Goal: Task Accomplishment & Management: Use online tool/utility

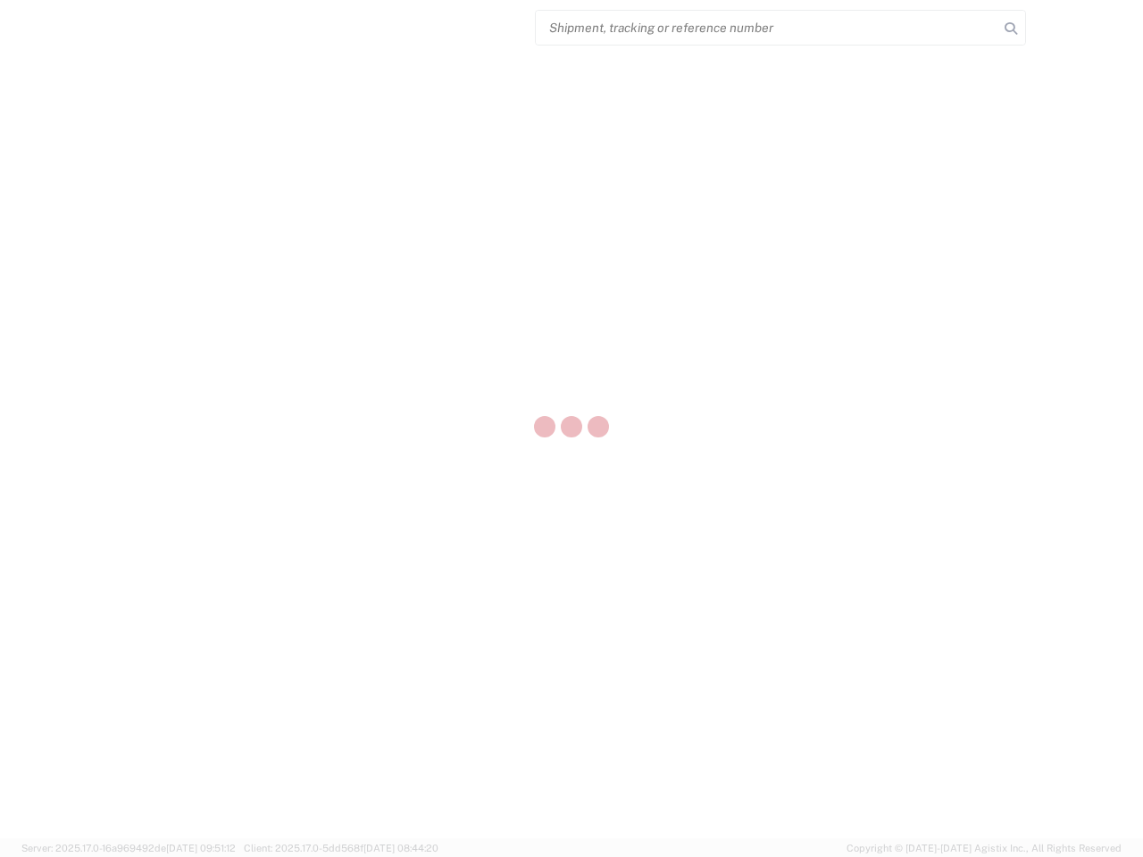
select select "US"
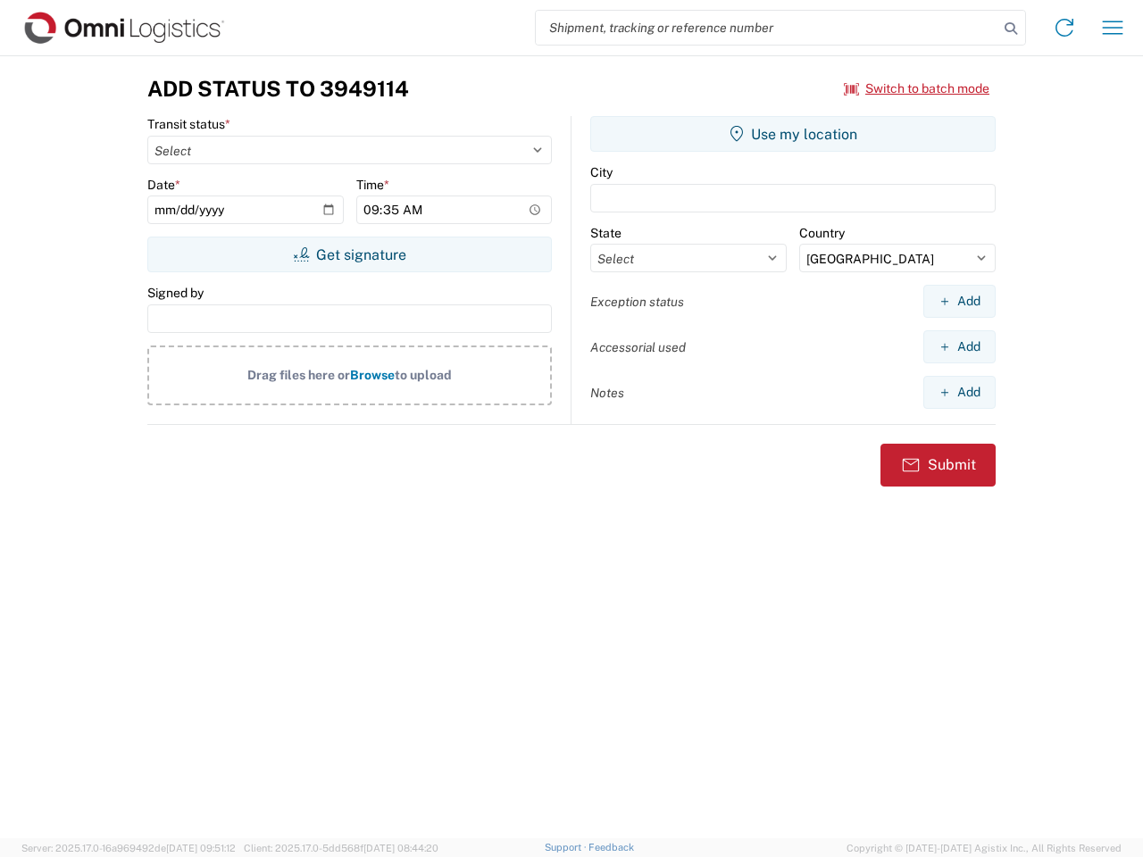
click at [767, 28] on input "search" at bounding box center [767, 28] width 463 height 34
click at [1011, 29] on icon at bounding box center [1010, 28] width 25 height 25
click at [1065, 28] on icon at bounding box center [1064, 27] width 29 height 29
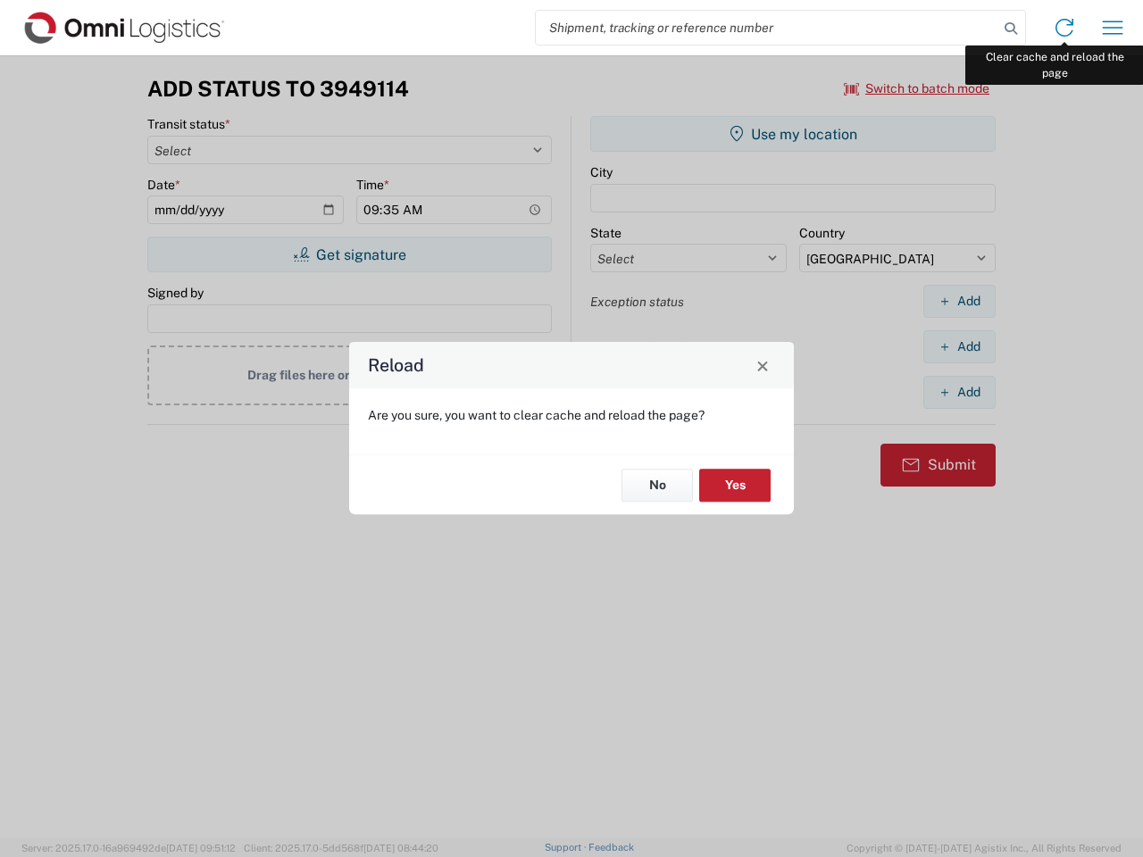
click at [1113, 28] on div "Reload Are you sure, you want to clear cache and reload the page? No Yes" at bounding box center [571, 428] width 1143 height 857
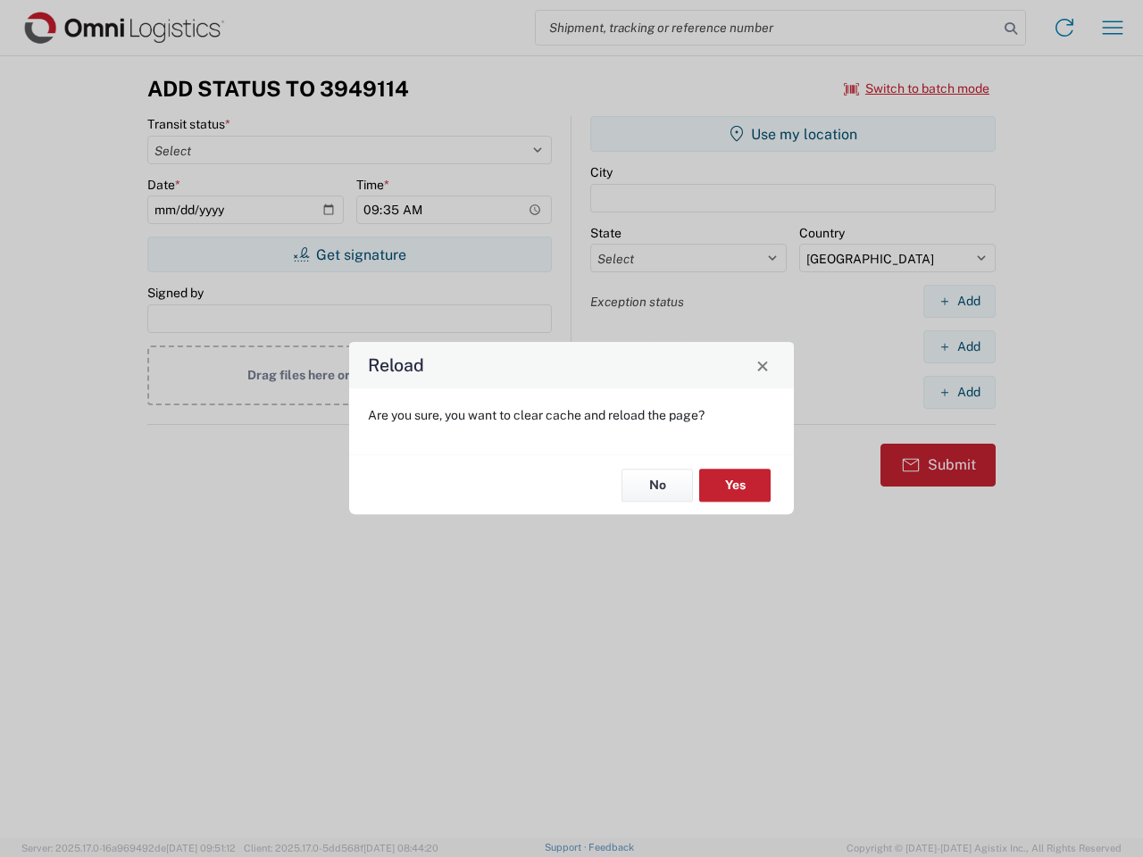
click at [917, 88] on div "Reload Are you sure, you want to clear cache and reload the page? No Yes" at bounding box center [571, 428] width 1143 height 857
click at [349, 255] on div "Reload Are you sure, you want to clear cache and reload the page? No Yes" at bounding box center [571, 428] width 1143 height 857
click at [793, 134] on div "Reload Are you sure, you want to clear cache and reload the page? No Yes" at bounding box center [571, 428] width 1143 height 857
click at [959, 301] on div "Reload Are you sure, you want to clear cache and reload the page? No Yes" at bounding box center [571, 428] width 1143 height 857
click at [959, 347] on div "Reload Are you sure, you want to clear cache and reload the page? No Yes" at bounding box center [571, 428] width 1143 height 857
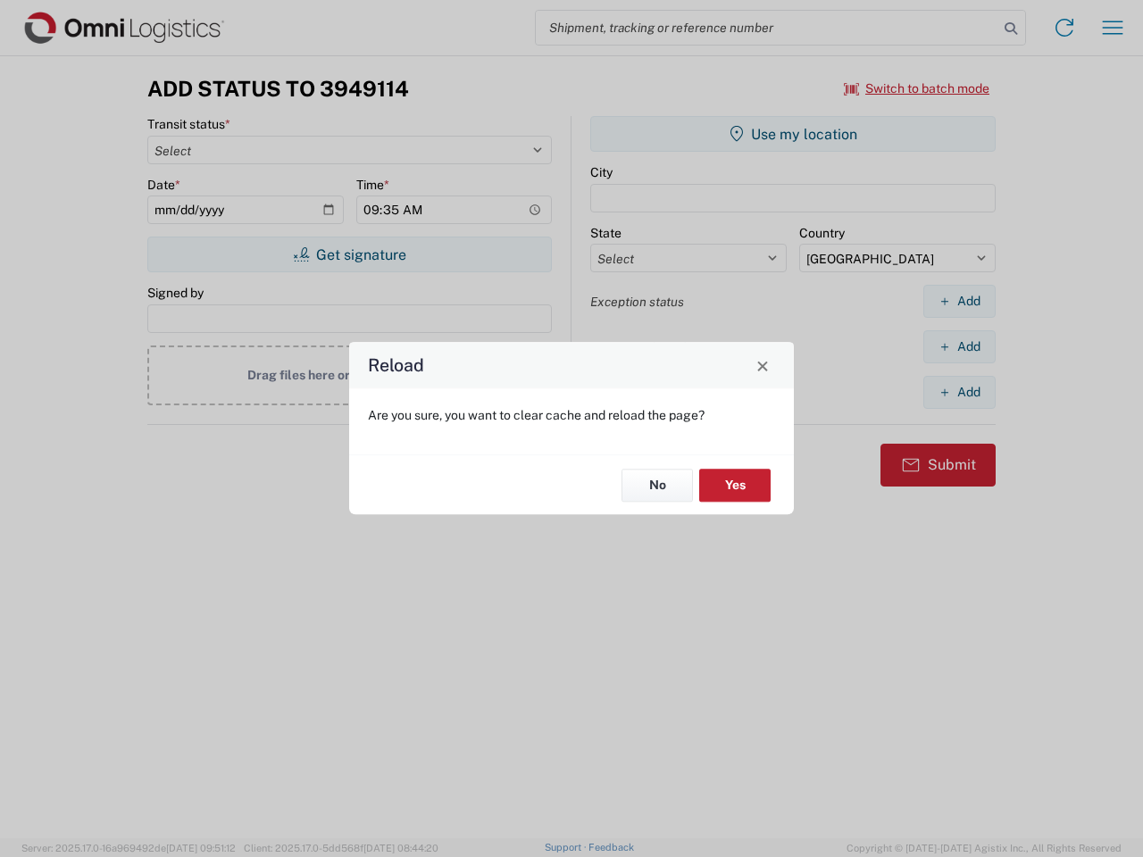
click at [959, 392] on div "Reload Are you sure, you want to clear cache and reload the page? No Yes" at bounding box center [571, 428] width 1143 height 857
